Goal: Task Accomplishment & Management: Complete application form

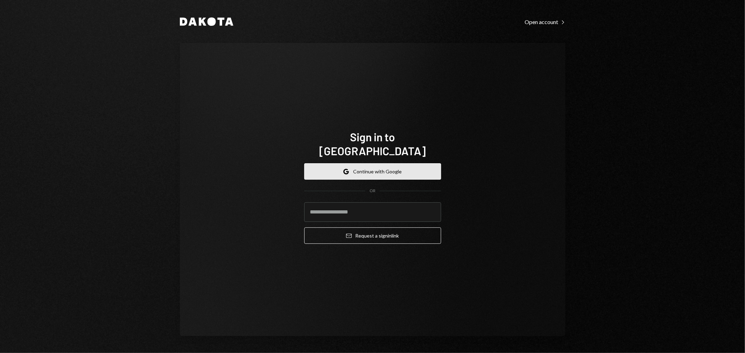
click at [392, 163] on button "Google Continue with Google" at bounding box center [372, 171] width 137 height 16
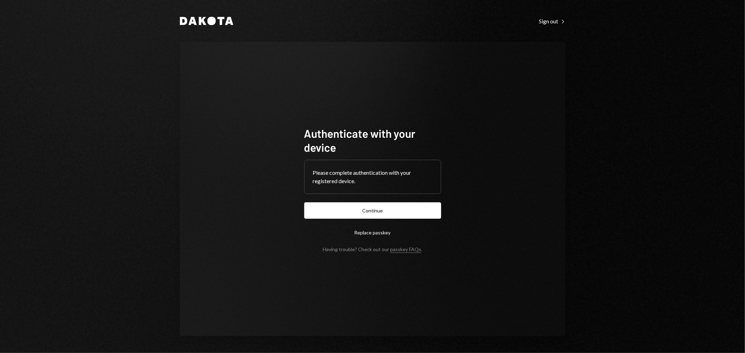
click at [653, 186] on div "Dakota Sign out Right Caret Authenticate with your device Please complete authe…" at bounding box center [372, 176] width 745 height 353
click at [403, 205] on button "Continue" at bounding box center [372, 211] width 137 height 16
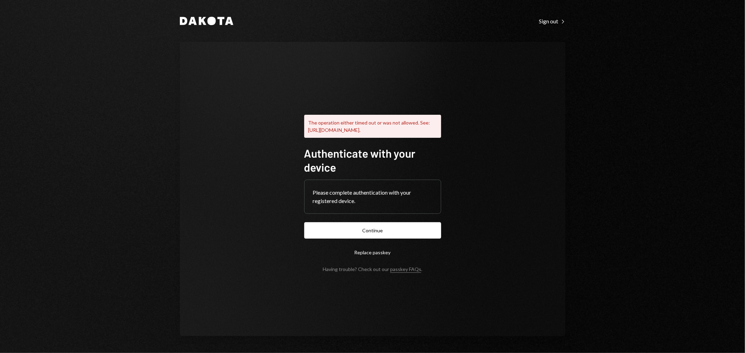
click at [330, 30] on div "Dakota Sign out Right Caret The operation either timed out or was not allowed. …" at bounding box center [372, 176] width 419 height 353
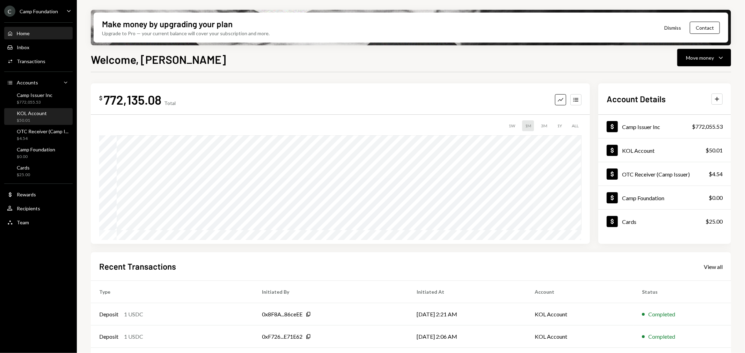
click at [28, 118] on div "$50.01" at bounding box center [32, 121] width 30 height 6
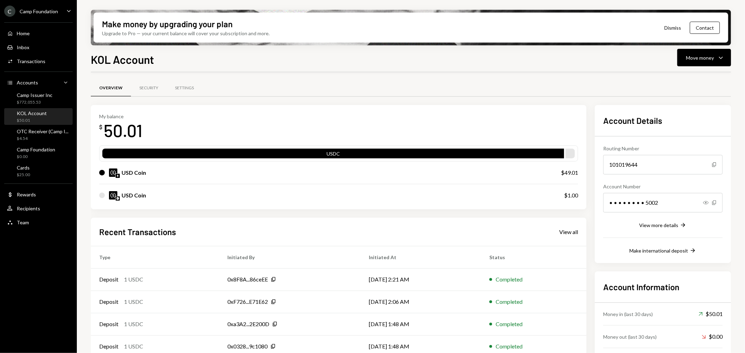
scroll to position [32, 0]
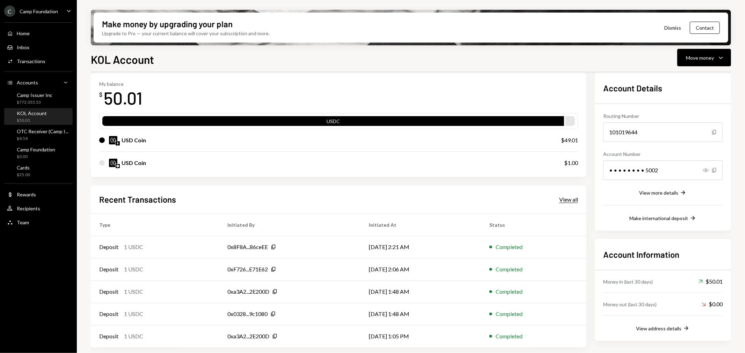
click at [568, 201] on div "View all" at bounding box center [568, 199] width 19 height 7
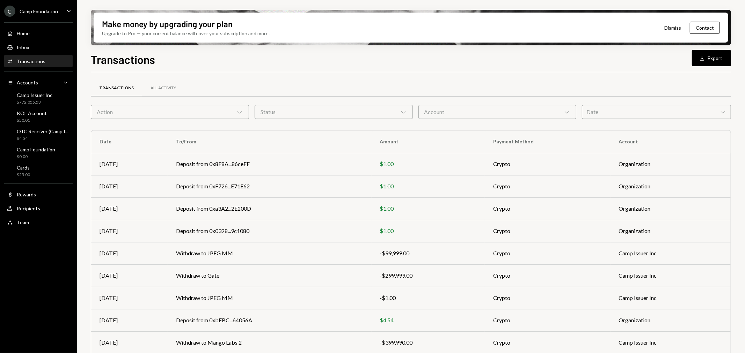
click at [471, 117] on div "Account Chevron Down" at bounding box center [497, 112] width 158 height 14
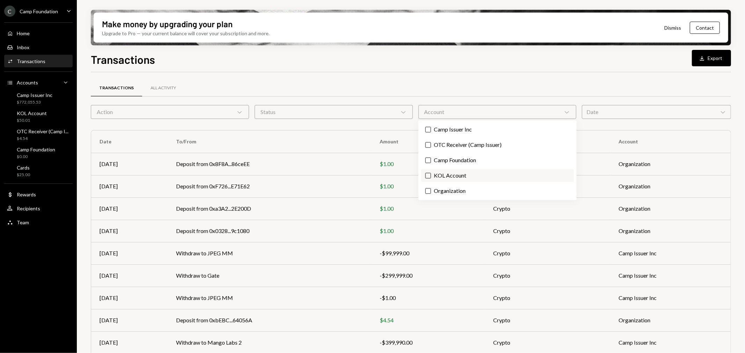
click at [462, 173] on label "KOL Account" at bounding box center [497, 176] width 153 height 13
click at [431, 173] on button "KOL Account" at bounding box center [428, 176] width 6 height 6
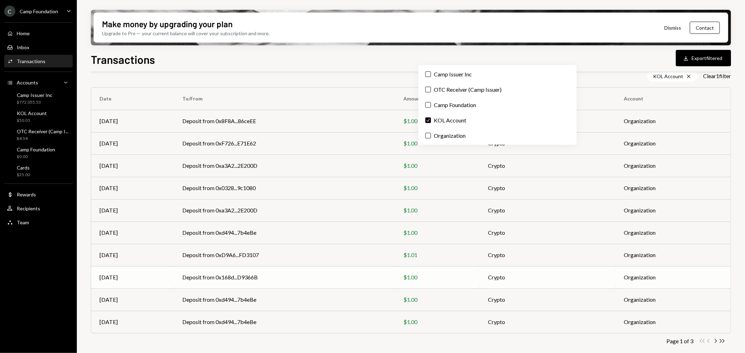
scroll to position [55, 0]
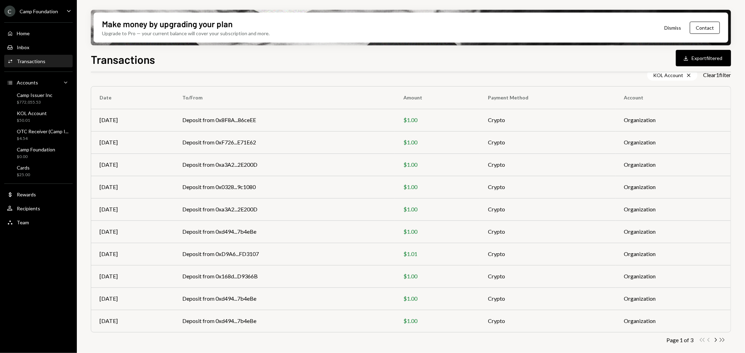
click at [724, 339] on icon "button" at bounding box center [722, 340] width 5 height 4
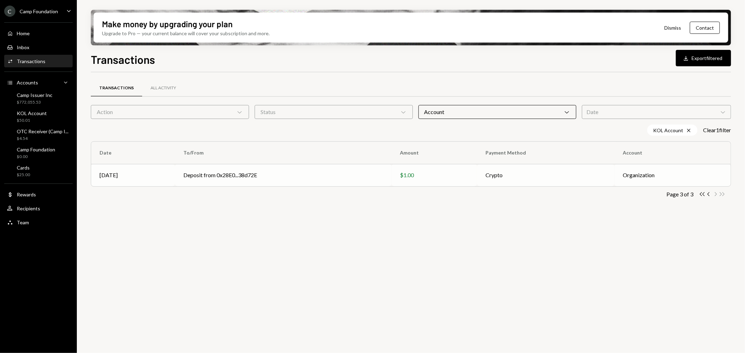
click at [220, 175] on td "Deposit from 0x28E0...38d72E" at bounding box center [283, 175] width 217 height 22
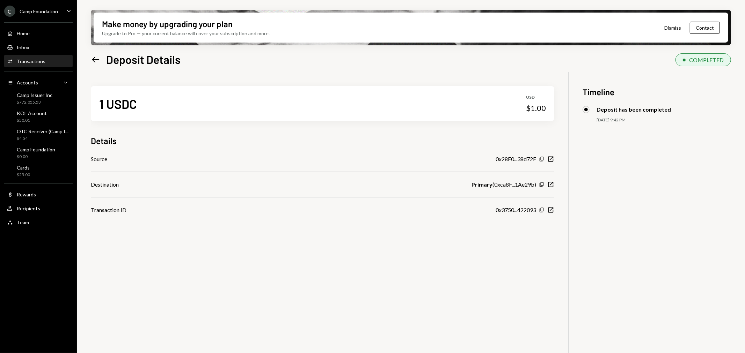
click at [96, 61] on icon "Left Arrow" at bounding box center [96, 60] width 10 height 10
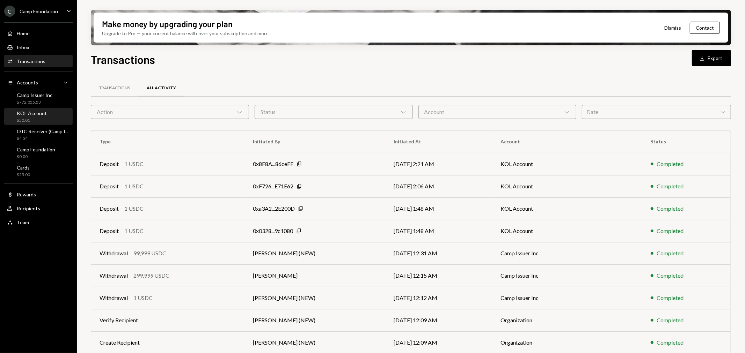
click at [39, 118] on div "$50.01" at bounding box center [32, 121] width 30 height 6
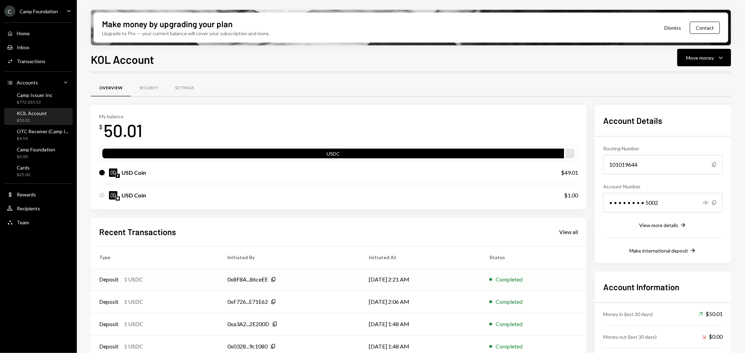
scroll to position [32, 0]
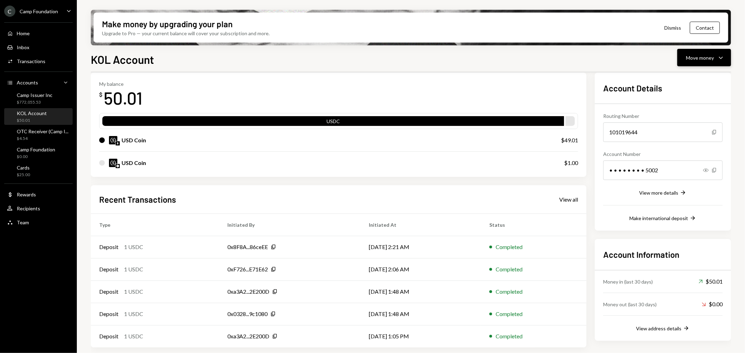
click at [721, 52] on button "Move money Caret Down" at bounding box center [704, 57] width 54 height 17
click at [687, 108] on div "Deposit" at bounding box center [698, 109] width 51 height 7
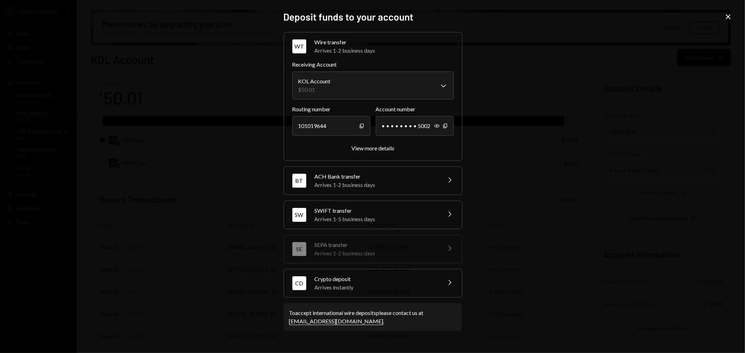
click at [373, 279] on div "Crypto deposit" at bounding box center [376, 279] width 122 height 8
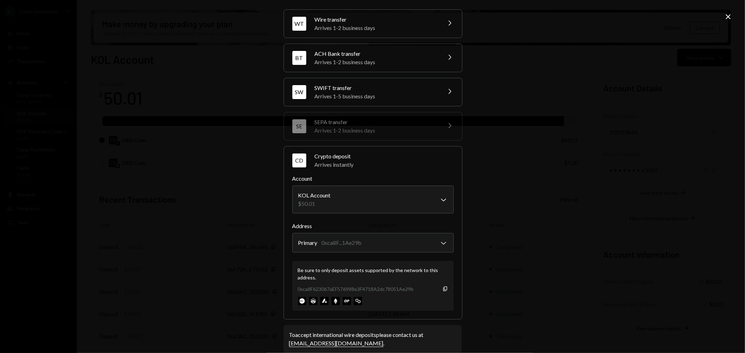
scroll to position [31, 0]
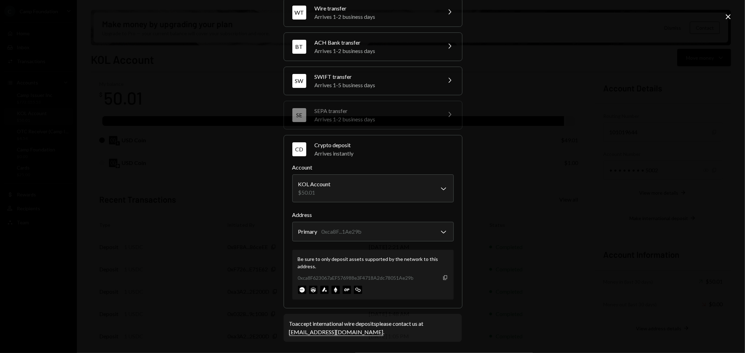
click at [444, 278] on icon "Copy" at bounding box center [445, 278] width 6 height 6
click at [229, 41] on div "**********" at bounding box center [372, 176] width 745 height 353
click at [728, 18] on icon "Close" at bounding box center [728, 17] width 8 height 8
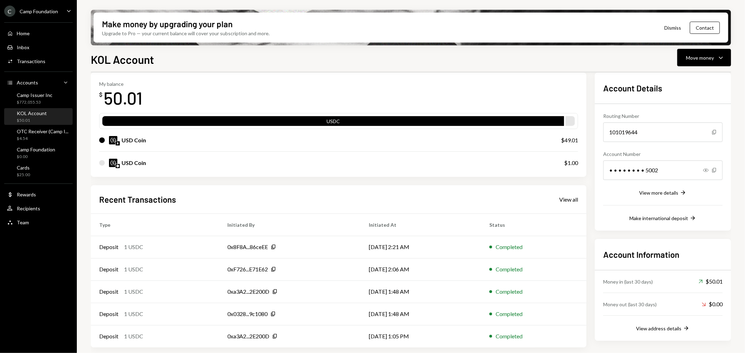
click at [71, 12] on icon "Caret Down" at bounding box center [69, 11] width 8 height 8
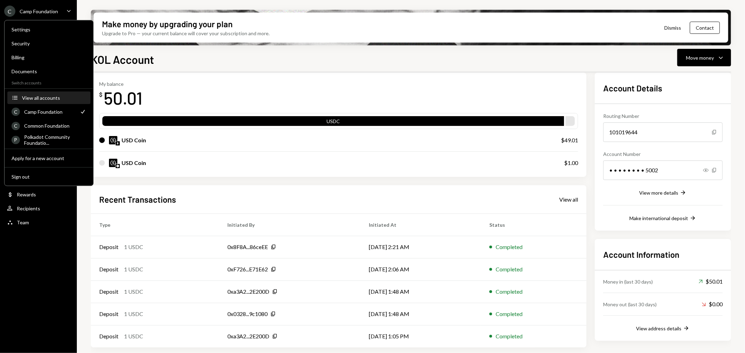
click at [43, 98] on div "View all accounts" at bounding box center [54, 98] width 64 height 6
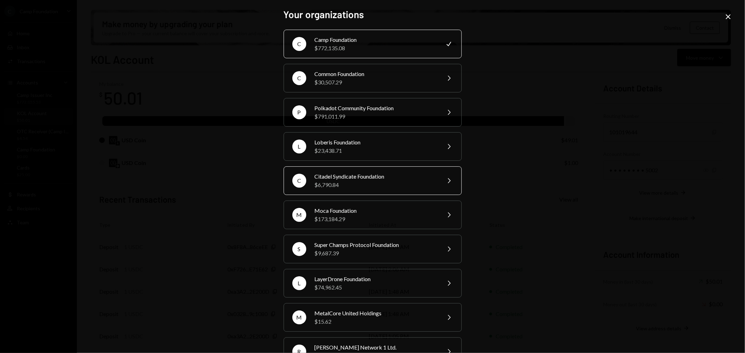
scroll to position [116, 0]
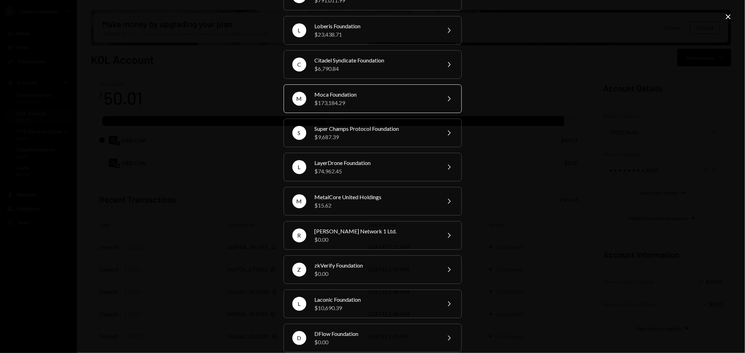
click at [357, 102] on div "$173,184.29" at bounding box center [376, 103] width 122 height 8
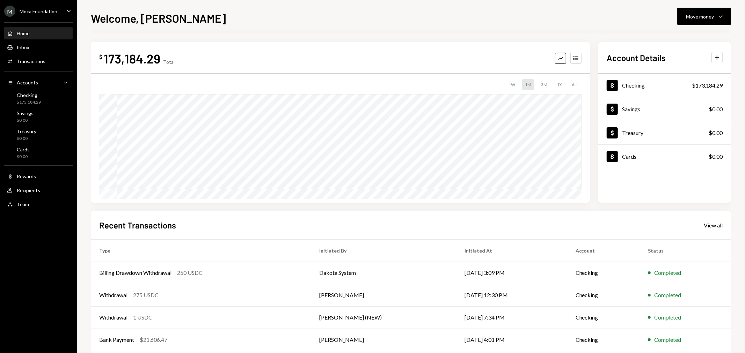
scroll to position [34, 0]
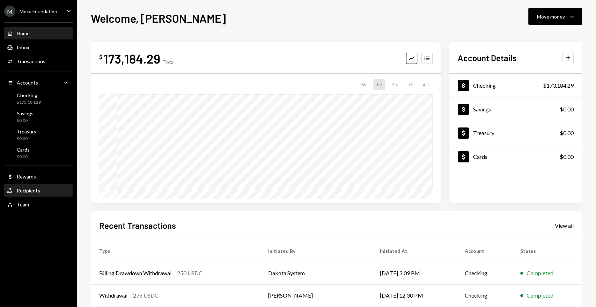
click at [29, 189] on div "Recipients" at bounding box center [28, 191] width 23 height 6
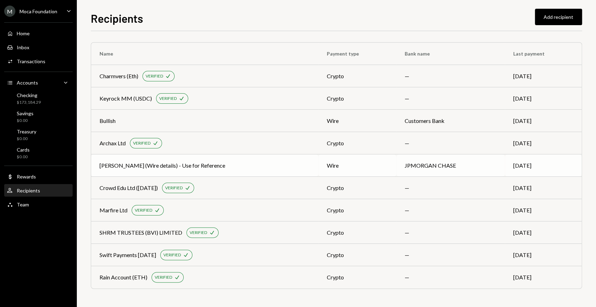
click at [144, 166] on div "Deel (Wire details) - Use for Reference" at bounding box center [163, 165] width 126 height 8
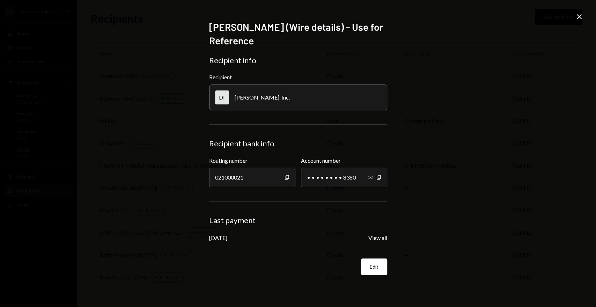
click at [371, 175] on icon "Show" at bounding box center [371, 178] width 6 height 6
click at [577, 15] on icon at bounding box center [579, 16] width 5 height 5
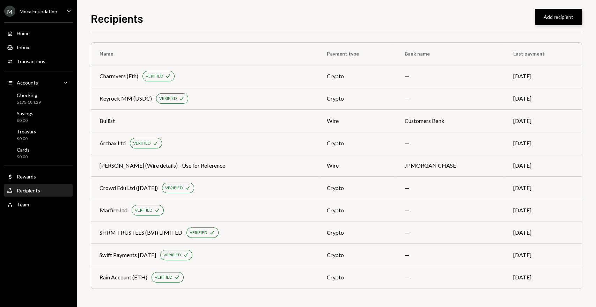
click at [559, 13] on button "Add recipient" at bounding box center [558, 17] width 47 height 16
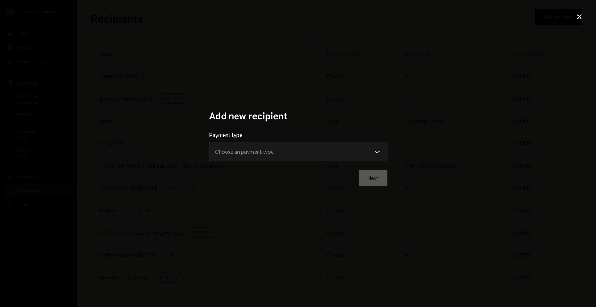
click at [577, 17] on icon "Close" at bounding box center [579, 17] width 8 height 8
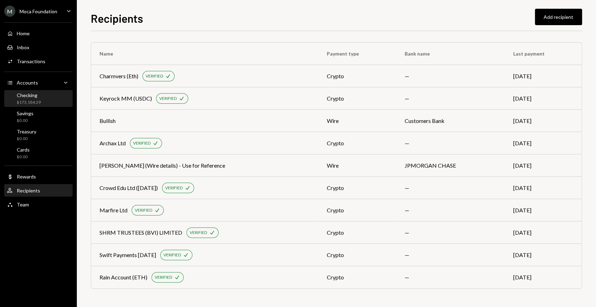
click at [36, 94] on div "Checking" at bounding box center [29, 95] width 24 height 6
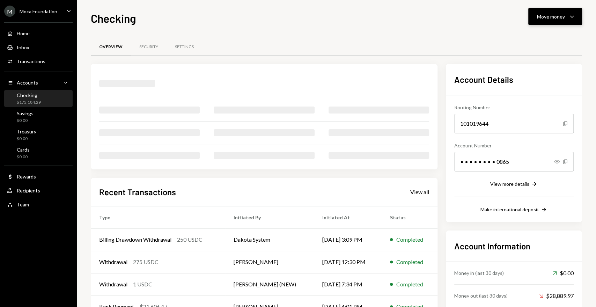
click at [553, 13] on div "Move money" at bounding box center [551, 16] width 28 height 7
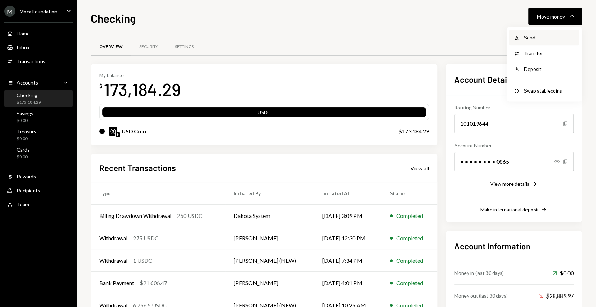
click at [550, 37] on div "Send" at bounding box center [549, 37] width 51 height 7
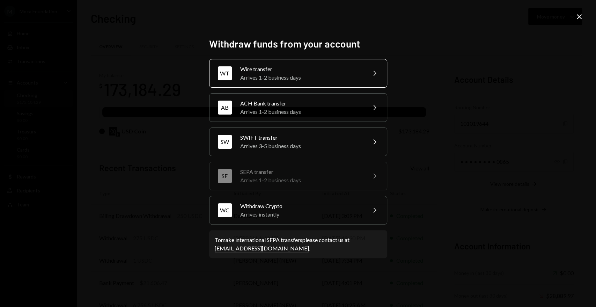
click at [347, 73] on div "Arrives 1-2 business days" at bounding box center [301, 77] width 122 height 8
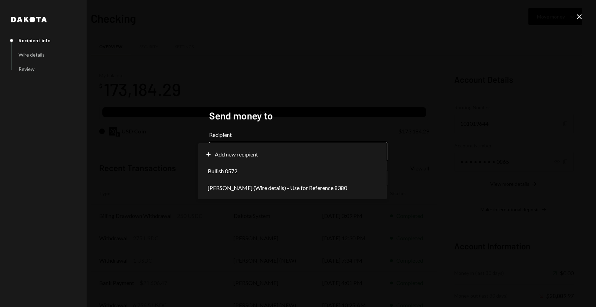
click at [316, 153] on body "M Moca Foundation Caret Down Home Home Inbox Inbox Activities Transactions Acco…" at bounding box center [298, 153] width 596 height 307
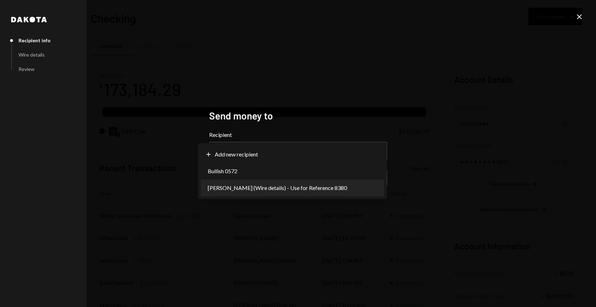
select select "**********"
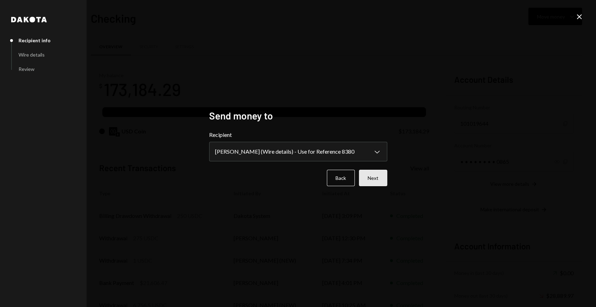
click at [375, 184] on button "Next" at bounding box center [373, 178] width 28 height 16
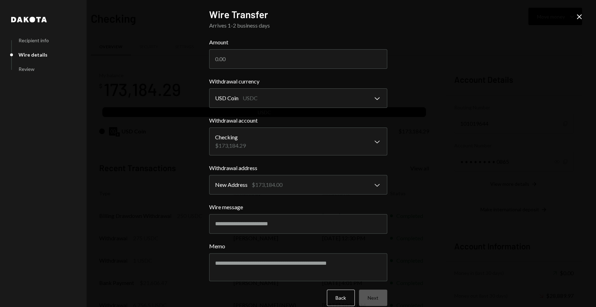
click at [263, 98] on body "M Moca Foundation Caret Down Home Home Inbox Inbox Activities Transactions Acco…" at bounding box center [298, 153] width 596 height 307
click at [237, 220] on input "Wire message" at bounding box center [298, 224] width 178 height 20
paste input "**********"
type input "**********"
click at [260, 266] on textarea "Memo" at bounding box center [298, 267] width 178 height 28
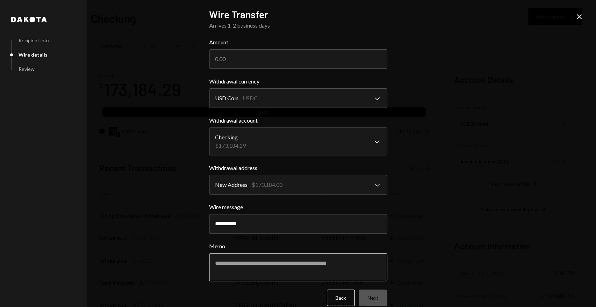
paste textarea "**********"
type textarea "**********"
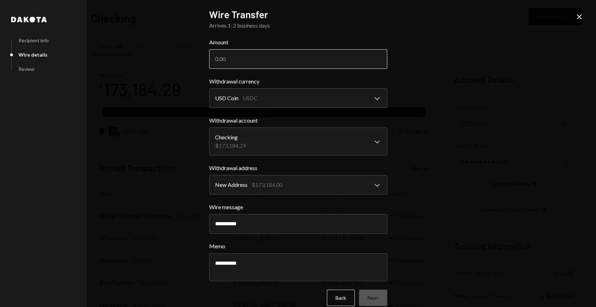
click at [254, 61] on input "Amount" at bounding box center [298, 59] width 178 height 20
click at [222, 59] on input "Amount" at bounding box center [298, 59] width 178 height 20
paste input "6679.73"
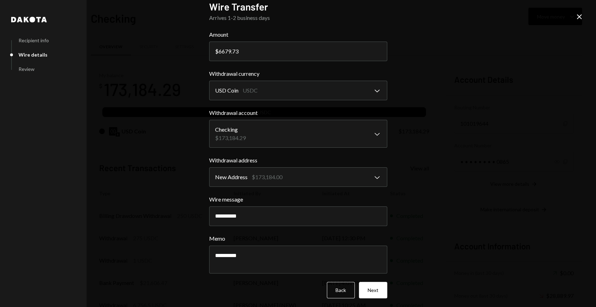
scroll to position [10, 0]
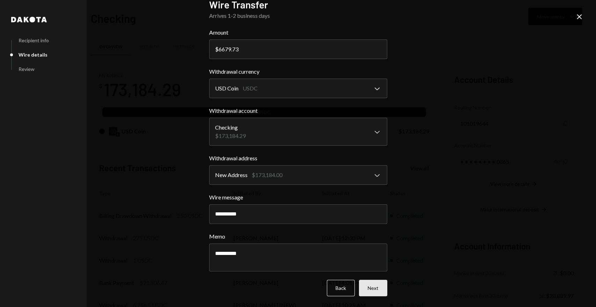
type input "6679.73"
click at [372, 292] on button "Next" at bounding box center [373, 288] width 28 height 16
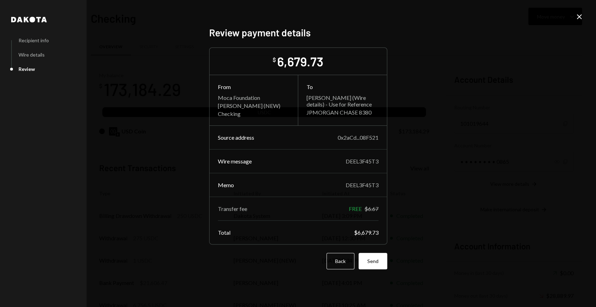
scroll to position [0, 0]
click at [374, 267] on button "Send" at bounding box center [373, 261] width 29 height 16
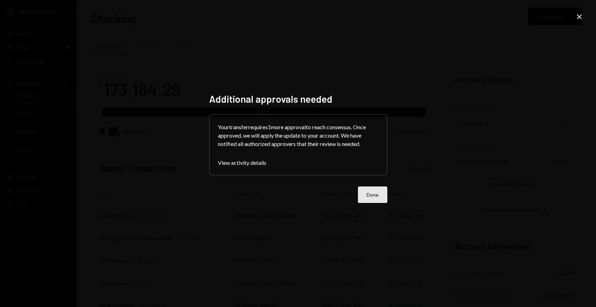
click at [372, 195] on button "Done" at bounding box center [372, 194] width 29 height 16
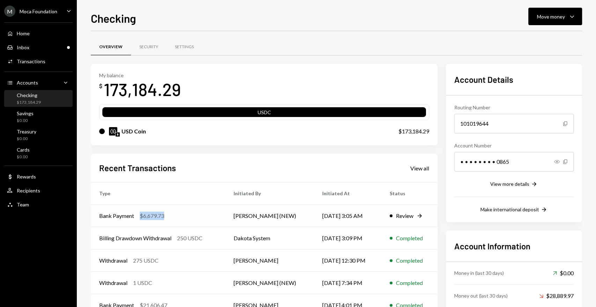
drag, startPoint x: 156, startPoint y: 216, endPoint x: 135, endPoint y: 215, distance: 21.7
click at [134, 215] on div "Bank Payment $6,679.73" at bounding box center [158, 216] width 118 height 8
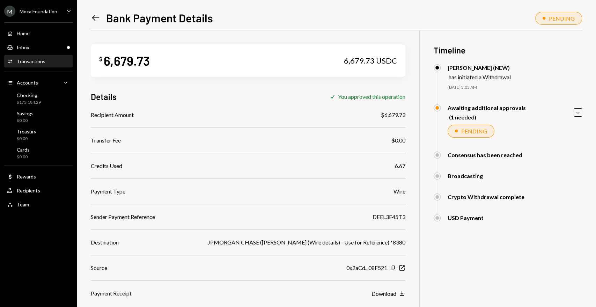
drag, startPoint x: 155, startPoint y: 216, endPoint x: 148, endPoint y: 99, distance: 117.2
click at [147, 127] on div at bounding box center [248, 127] width 315 height 0
drag, startPoint x: 160, startPoint y: 61, endPoint x: 99, endPoint y: 63, distance: 61.5
click at [99, 63] on div "$ 6,679.73 6,679.73 USDC" at bounding box center [248, 60] width 315 height 32
copy div "$ 6,679.73"
